Goal: Transaction & Acquisition: Purchase product/service

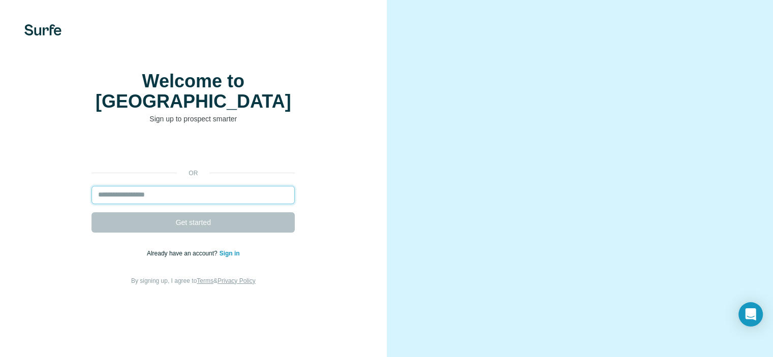
click at [175, 204] on input "email" at bounding box center [192, 195] width 203 height 18
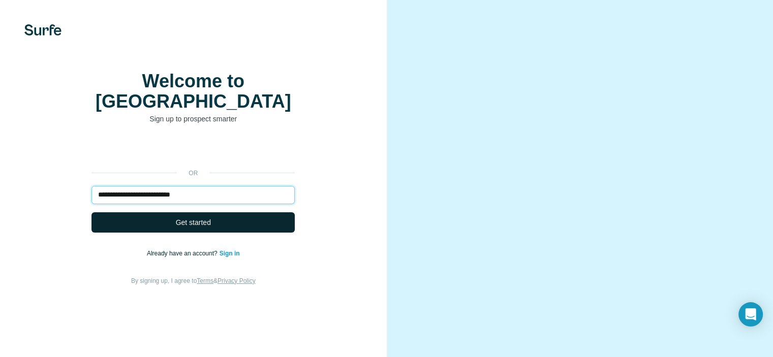
type input "**********"
click at [211, 233] on button "Get started" at bounding box center [192, 222] width 203 height 20
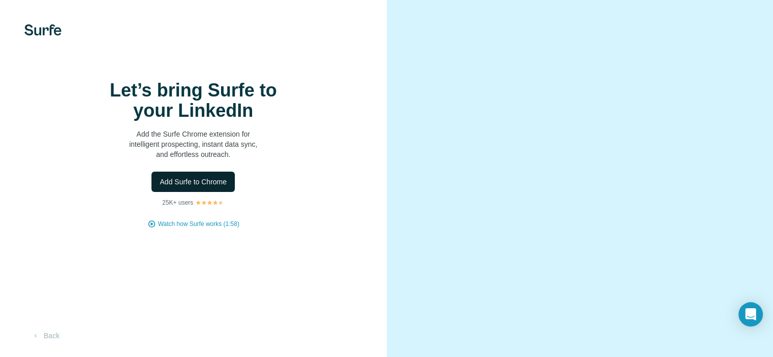
click at [218, 192] on button "Add Surfe to Chrome" at bounding box center [192, 182] width 83 height 20
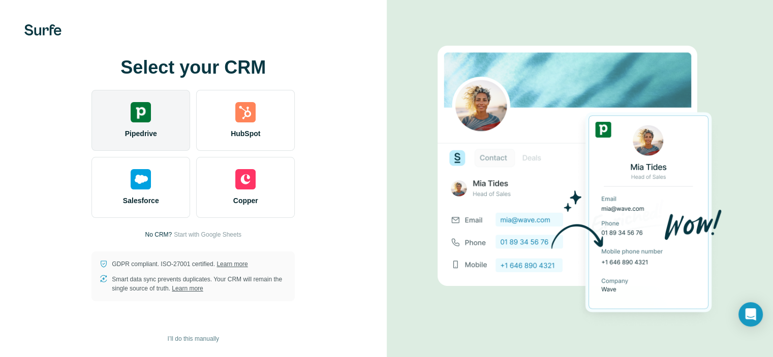
click at [127, 110] on div "Pipedrive" at bounding box center [140, 120] width 99 height 61
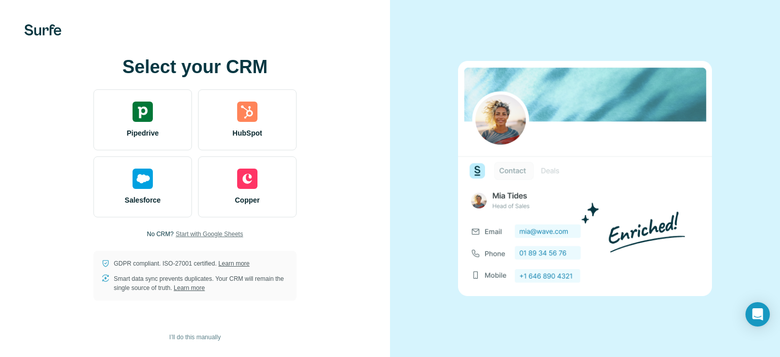
click at [215, 232] on span "Start with Google Sheets" at bounding box center [210, 234] width 68 height 9
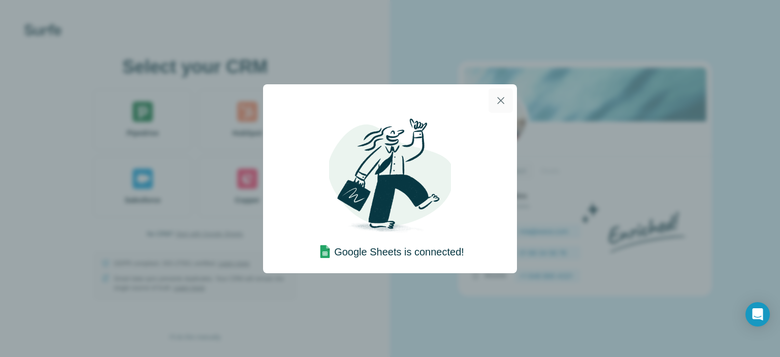
click at [499, 107] on button "button" at bounding box center [501, 100] width 24 height 24
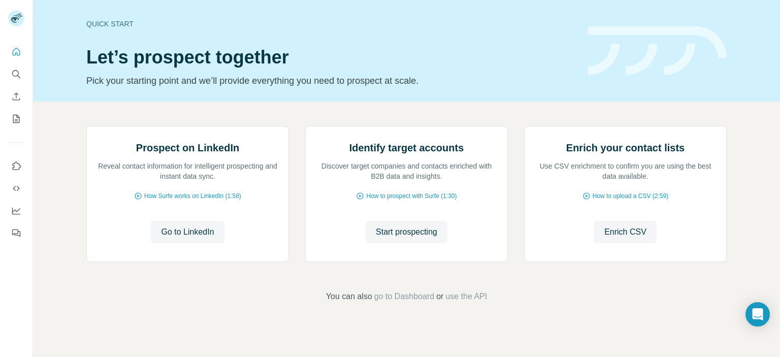
scroll to position [81, 0]
click at [18, 56] on icon "Quick start" at bounding box center [16, 52] width 10 height 10
click at [16, 53] on icon "Quick start" at bounding box center [16, 52] width 10 height 10
click at [18, 76] on icon "Search" at bounding box center [16, 74] width 10 height 10
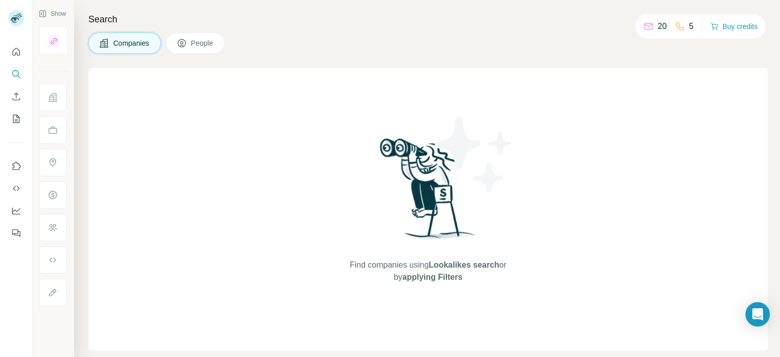
click at [658, 25] on p "20" at bounding box center [662, 26] width 9 height 12
click at [734, 26] on button "Buy credits" at bounding box center [734, 26] width 47 height 14
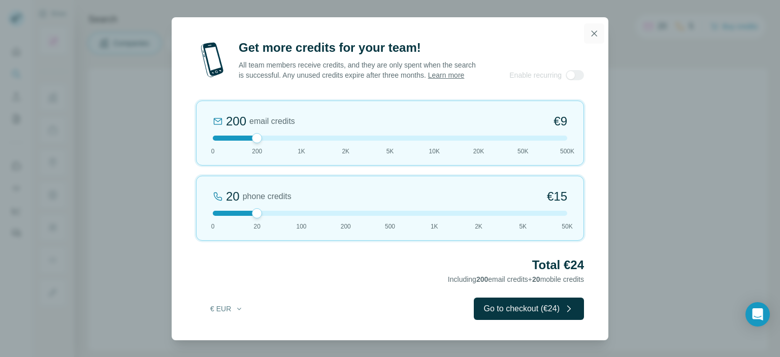
click at [595, 30] on icon "button" at bounding box center [594, 33] width 10 height 10
